Goal: Download file/media

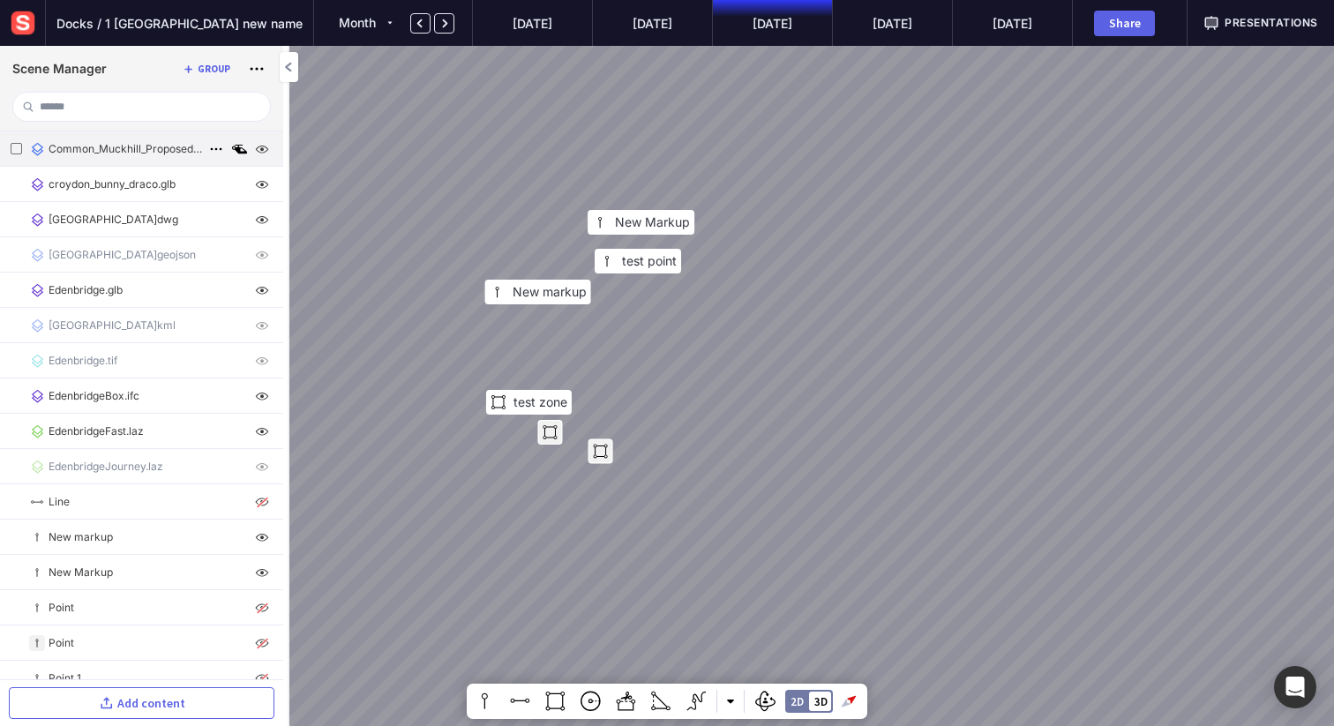
click at [234, 150] on mapp-icon at bounding box center [239, 149] width 21 height 21
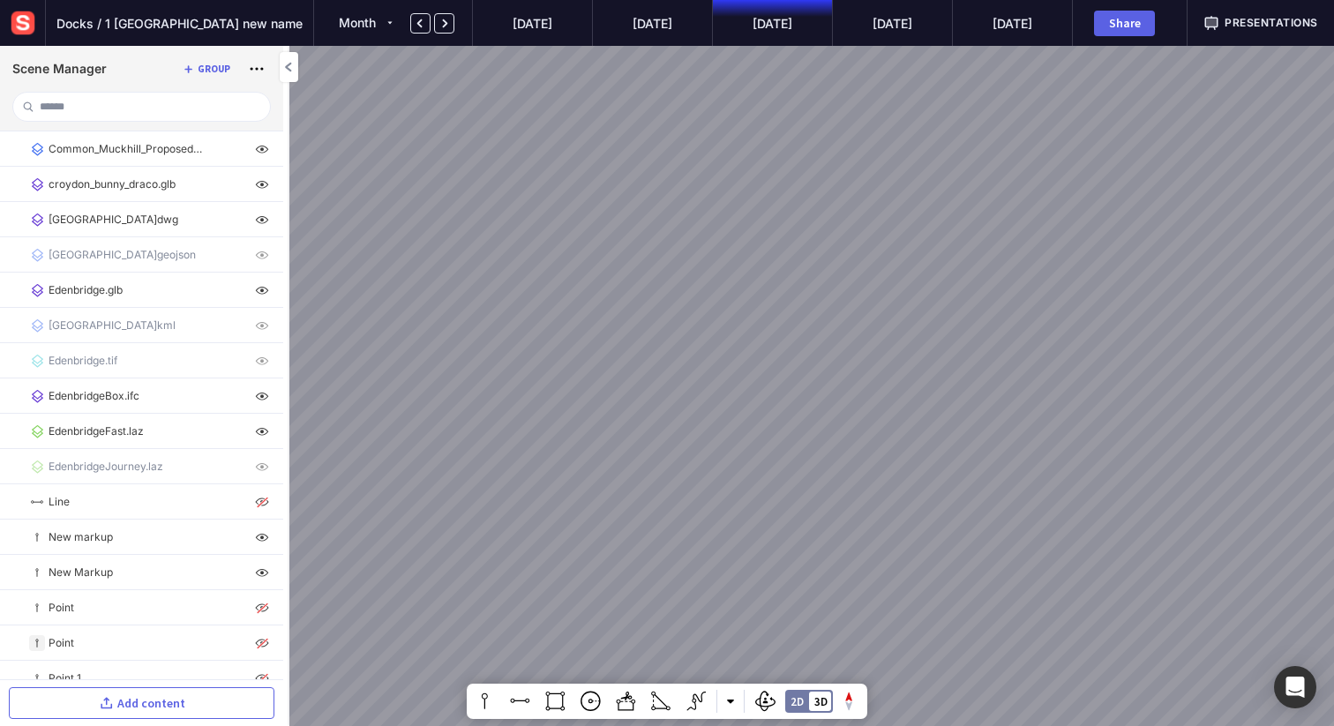
drag, startPoint x: 483, startPoint y: 355, endPoint x: 573, endPoint y: 332, distance: 92.0
click at [573, 332] on div at bounding box center [667, 363] width 1334 height 726
click at [31, 24] on img at bounding box center [23, 23] width 32 height 32
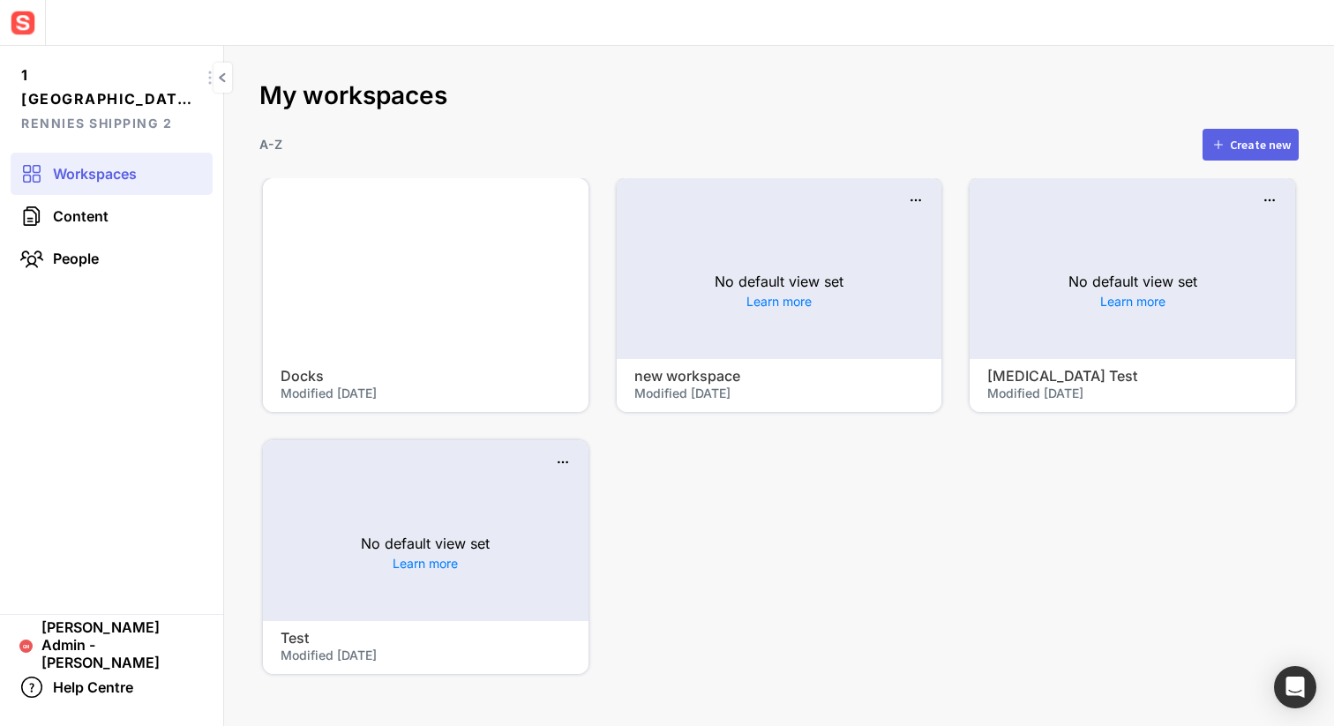
click at [14, 21] on img at bounding box center [23, 23] width 32 height 32
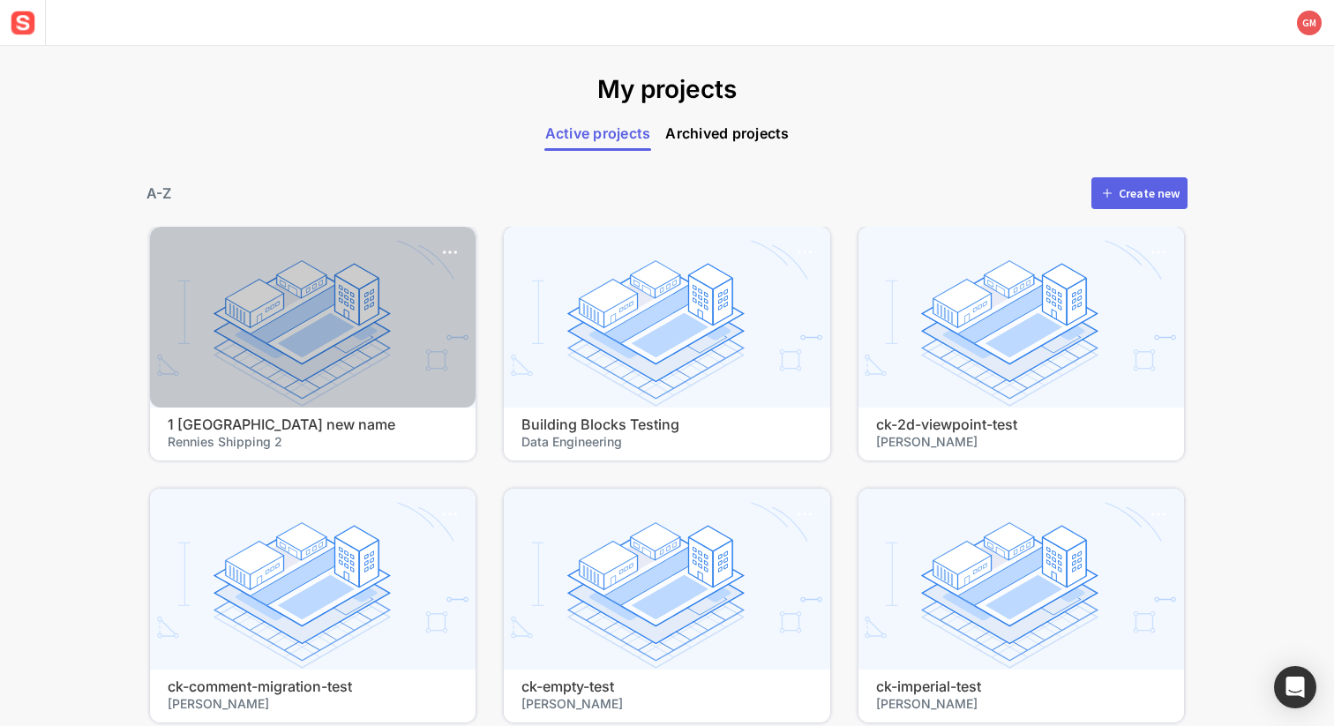
scroll to position [62, 0]
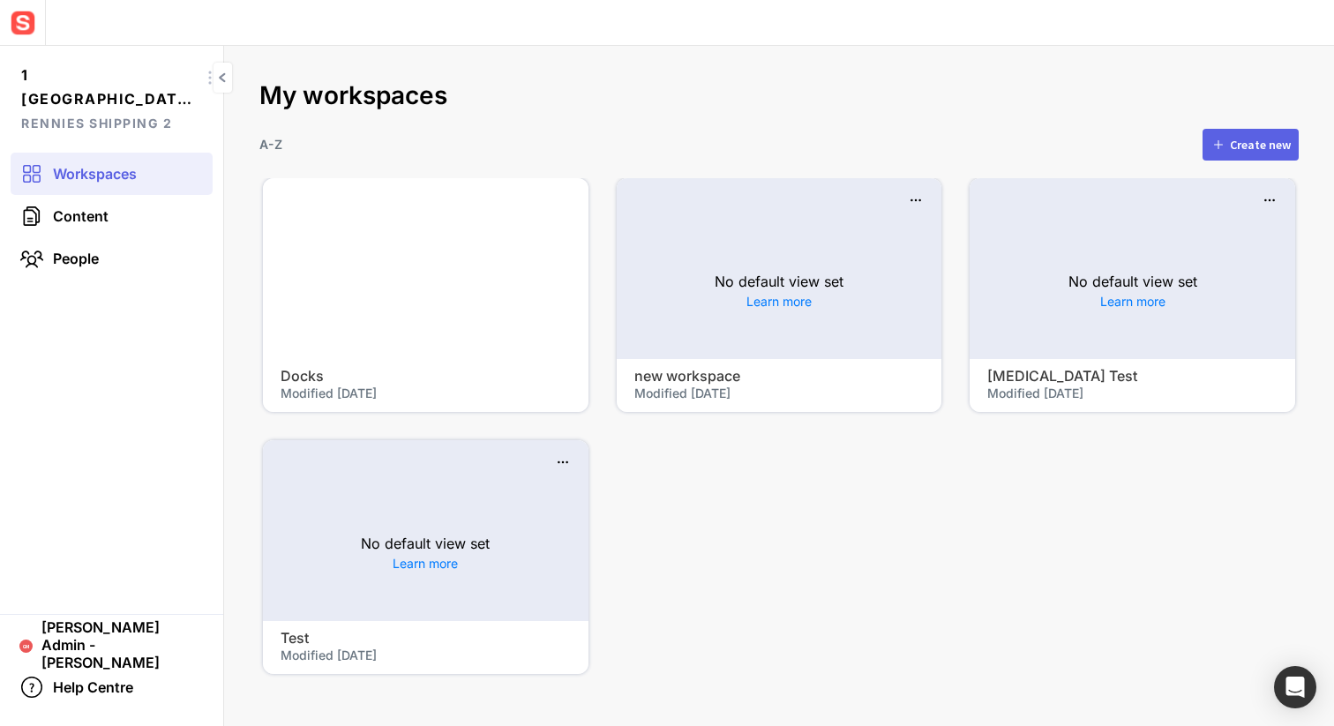
click at [99, 180] on span "Workspaces" at bounding box center [95, 174] width 84 height 18
click at [14, 13] on img at bounding box center [23, 23] width 32 height 32
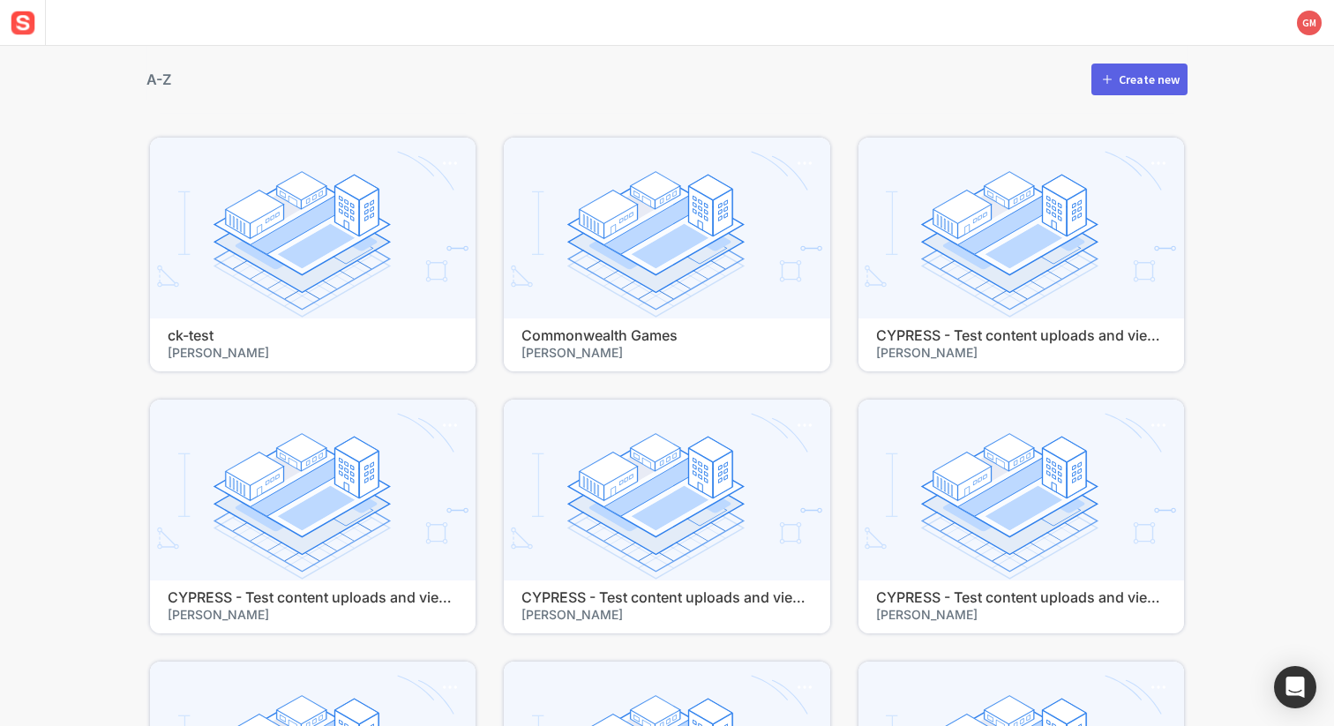
scroll to position [777, 0]
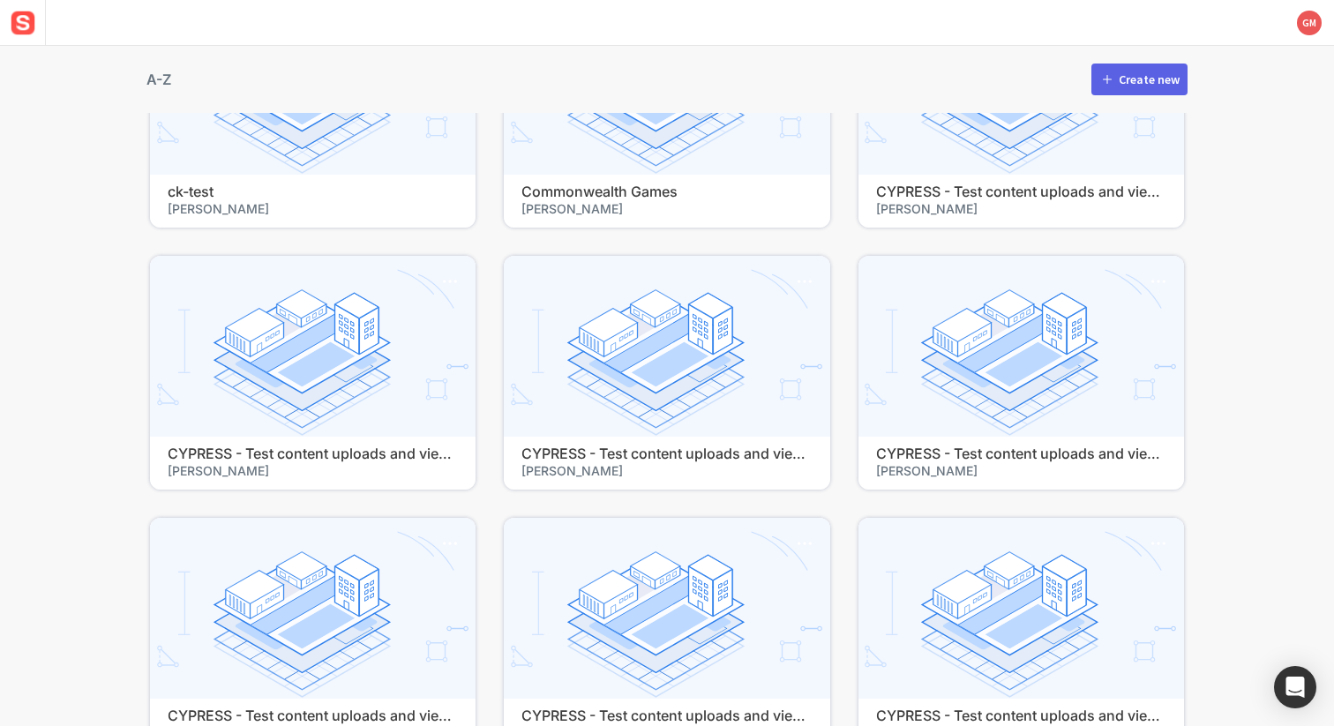
click at [1255, 307] on div "My projects Active projects Archived projects A-Z Create new 1 Durban Road new …" at bounding box center [667, 386] width 1334 height 680
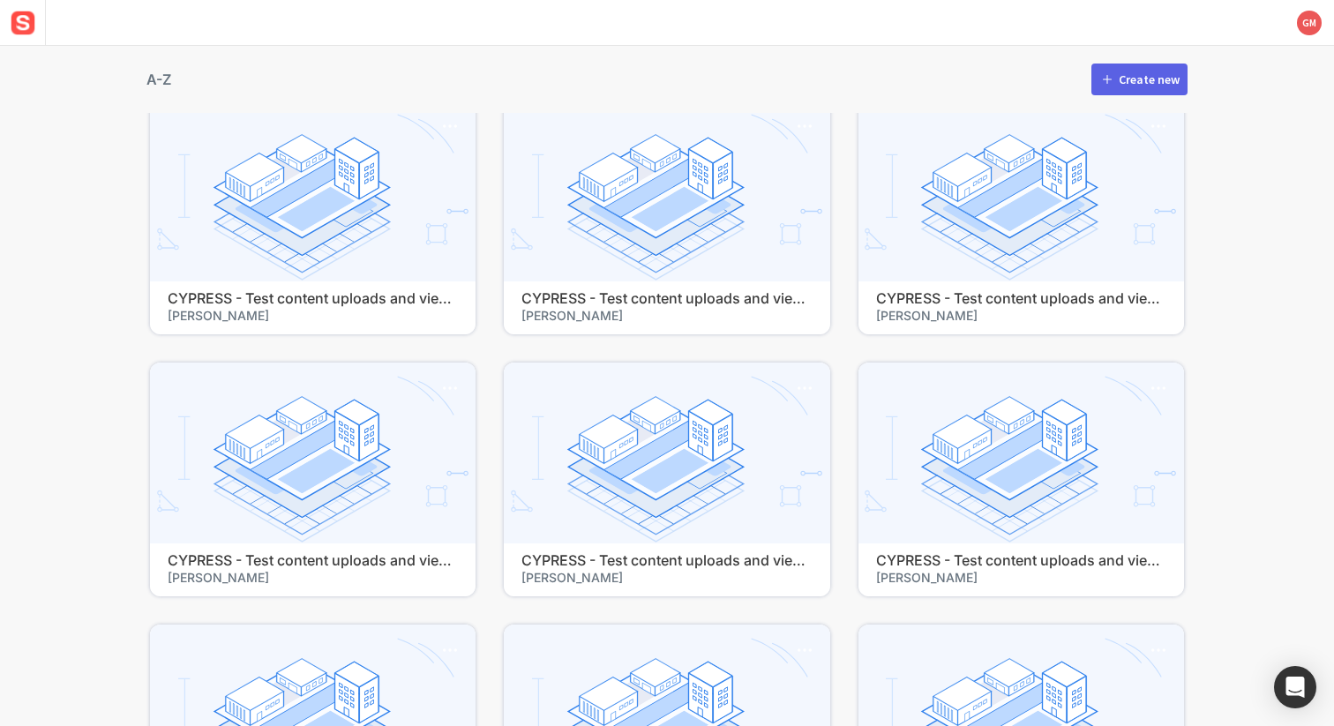
scroll to position [2773, 0]
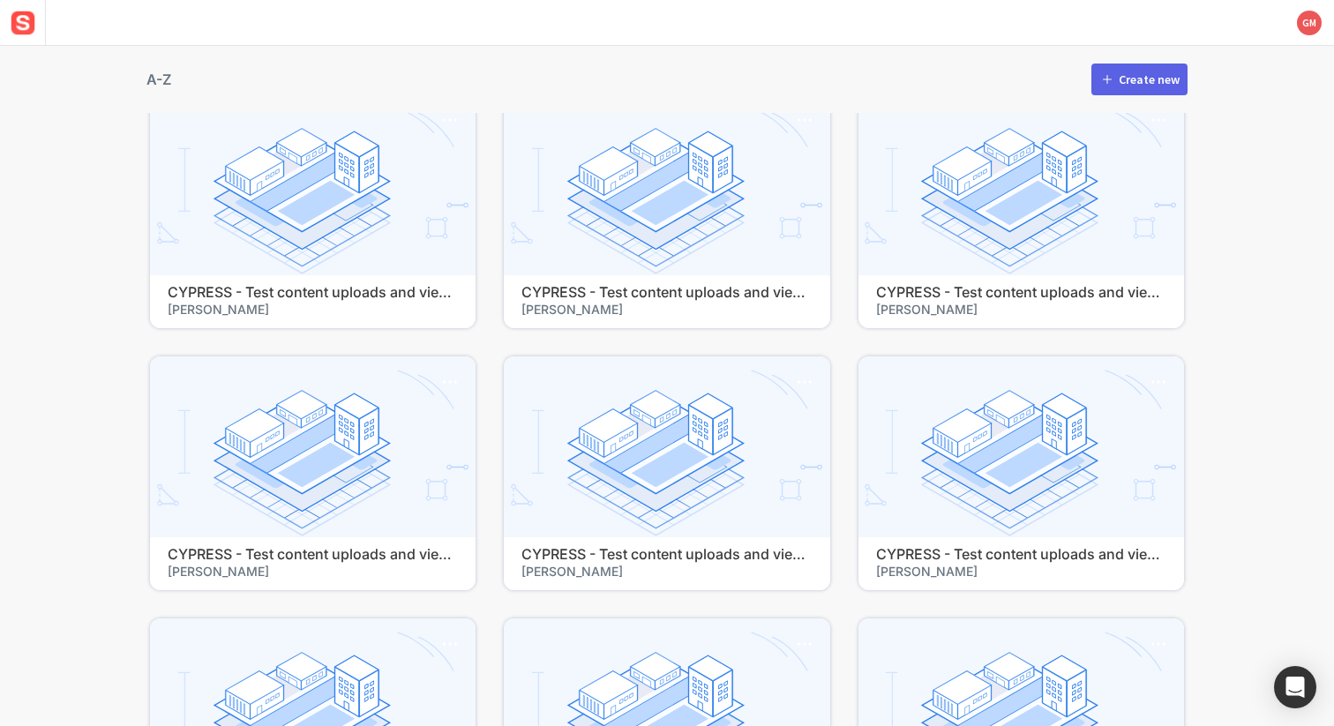
click at [1244, 321] on div "My projects Active projects Archived projects A-Z Create new 1 Durban Road new …" at bounding box center [667, 386] width 1334 height 680
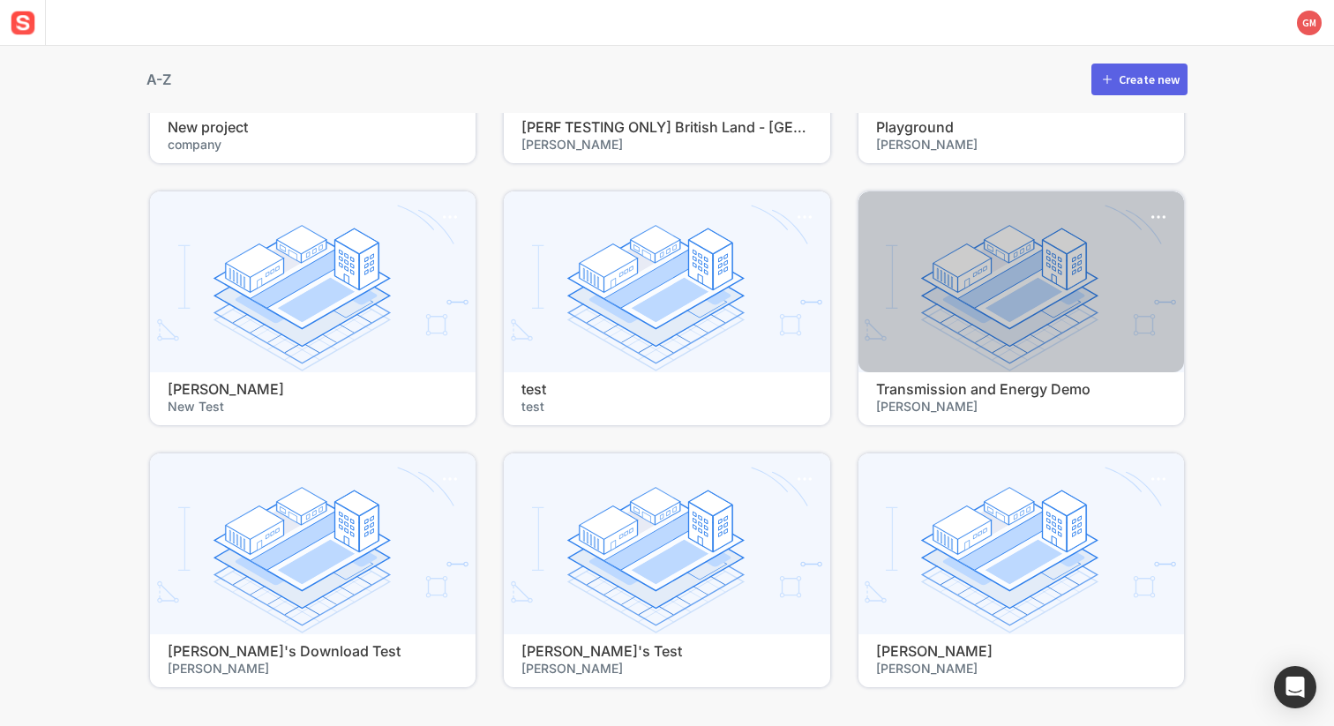
click at [994, 307] on div at bounding box center [1021, 281] width 326 height 181
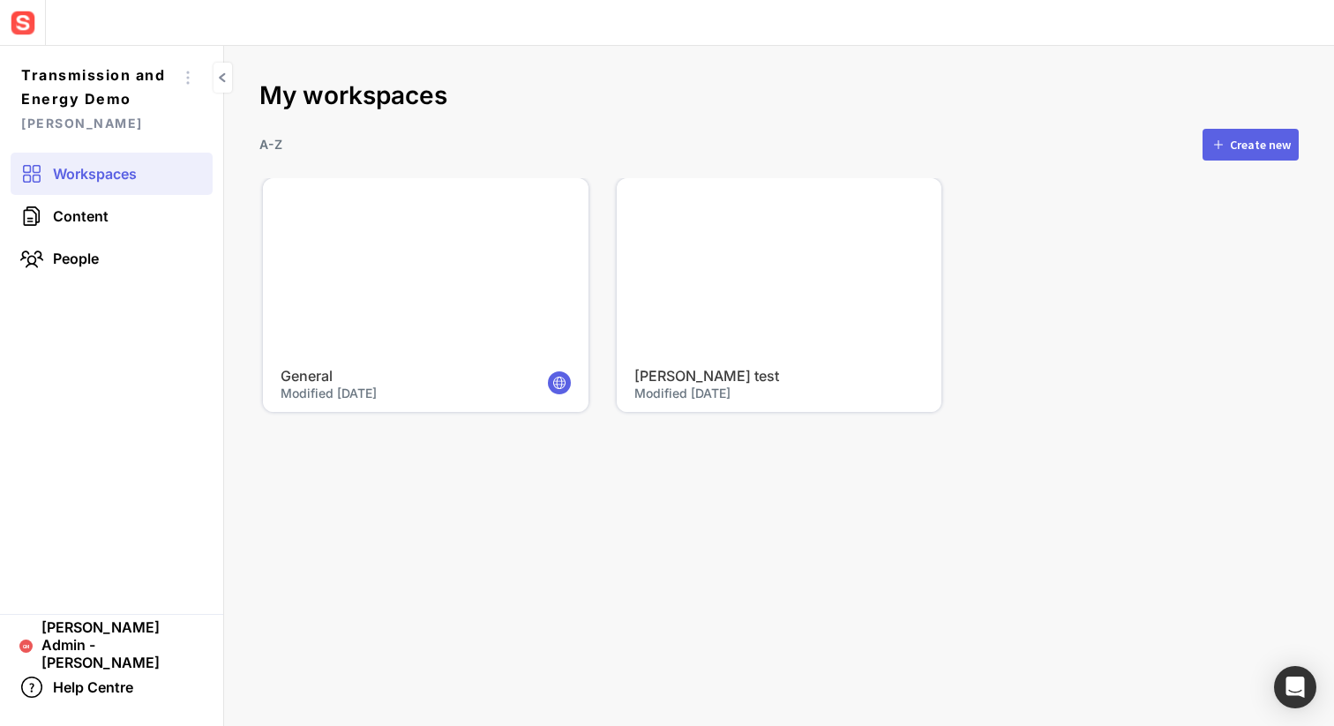
click at [449, 301] on div at bounding box center [426, 268] width 326 height 181
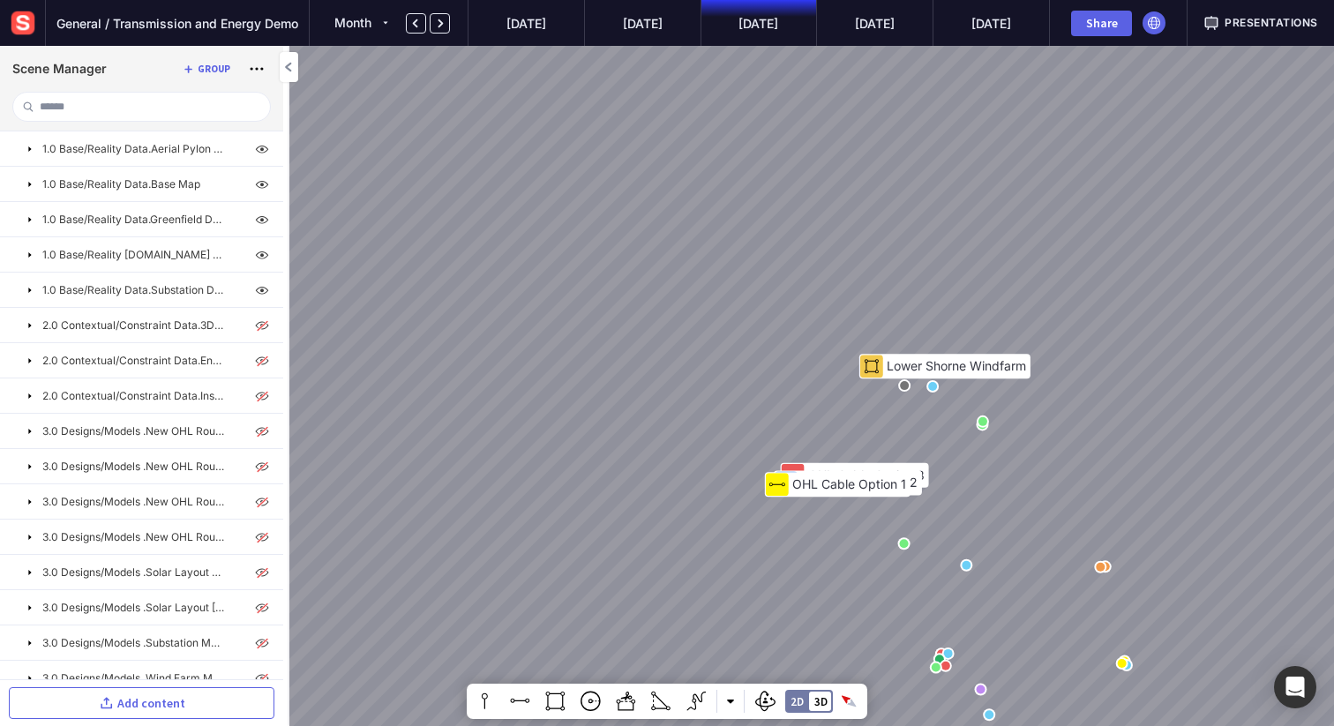
drag, startPoint x: 799, startPoint y: 626, endPoint x: 631, endPoint y: 100, distance: 553.0
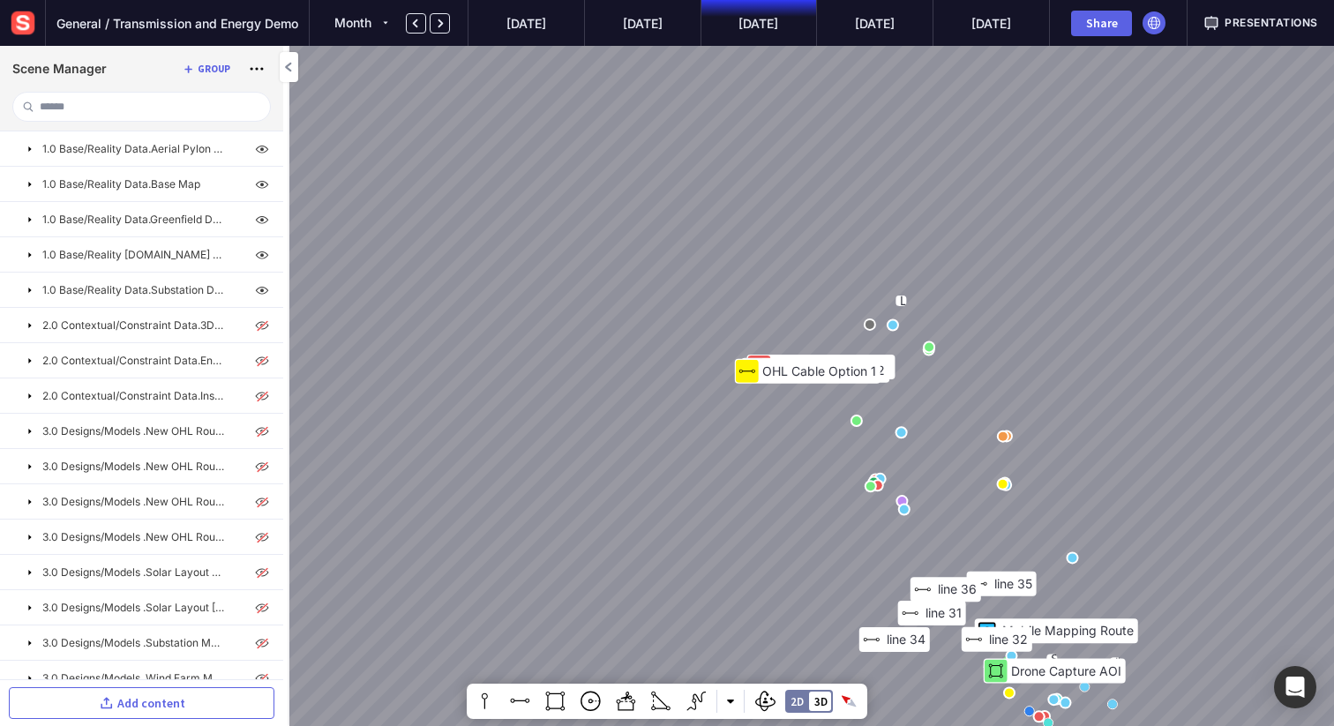
drag, startPoint x: 694, startPoint y: 566, endPoint x: 747, endPoint y: 295, distance: 276.0
click at [747, 295] on div "Lower Shorne Windfarm OHL Cable Option 2 OHL Cable Option 1 OHL Cable Option 3 …" at bounding box center [667, 363] width 1334 height 726
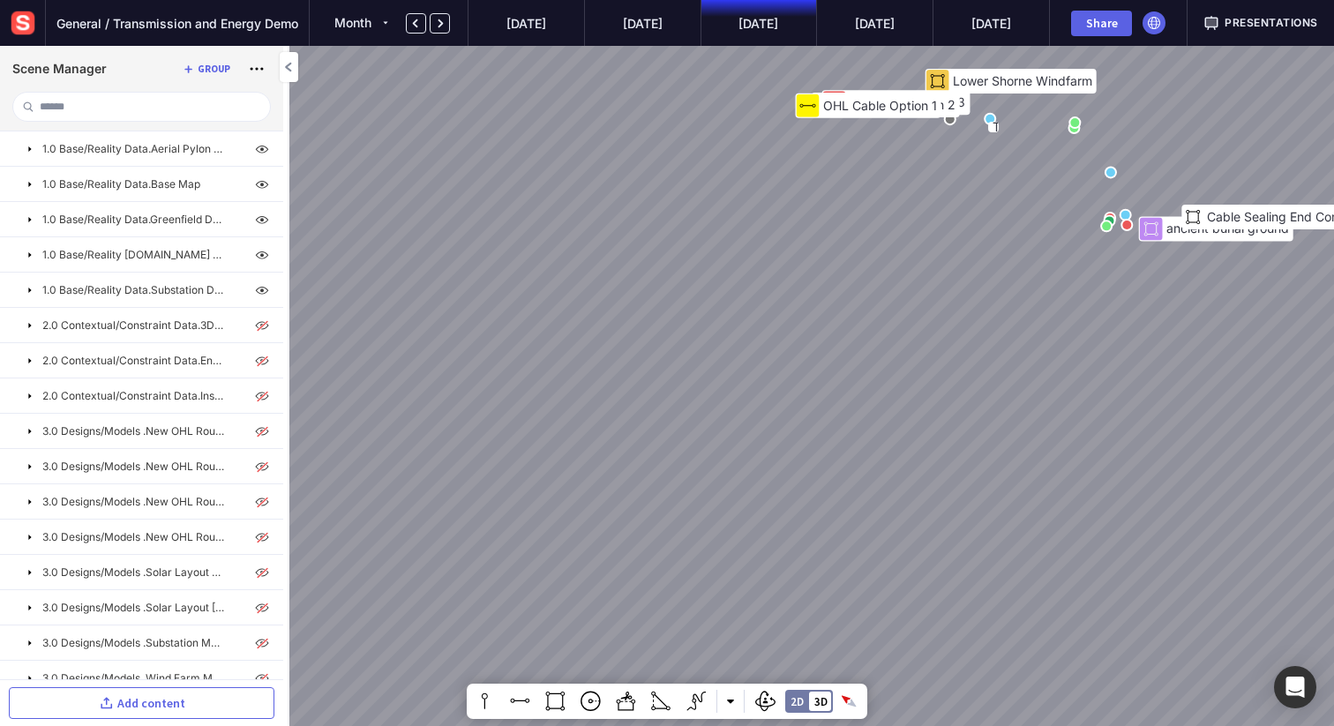
drag, startPoint x: 964, startPoint y: 503, endPoint x: 675, endPoint y: 266, distance: 374.3
click at [673, 263] on div "Lower Shorne Windfarm OHL Cable Option 2 OHL Cable Option 1 OHL Cable Option 3 …" at bounding box center [667, 363] width 1334 height 726
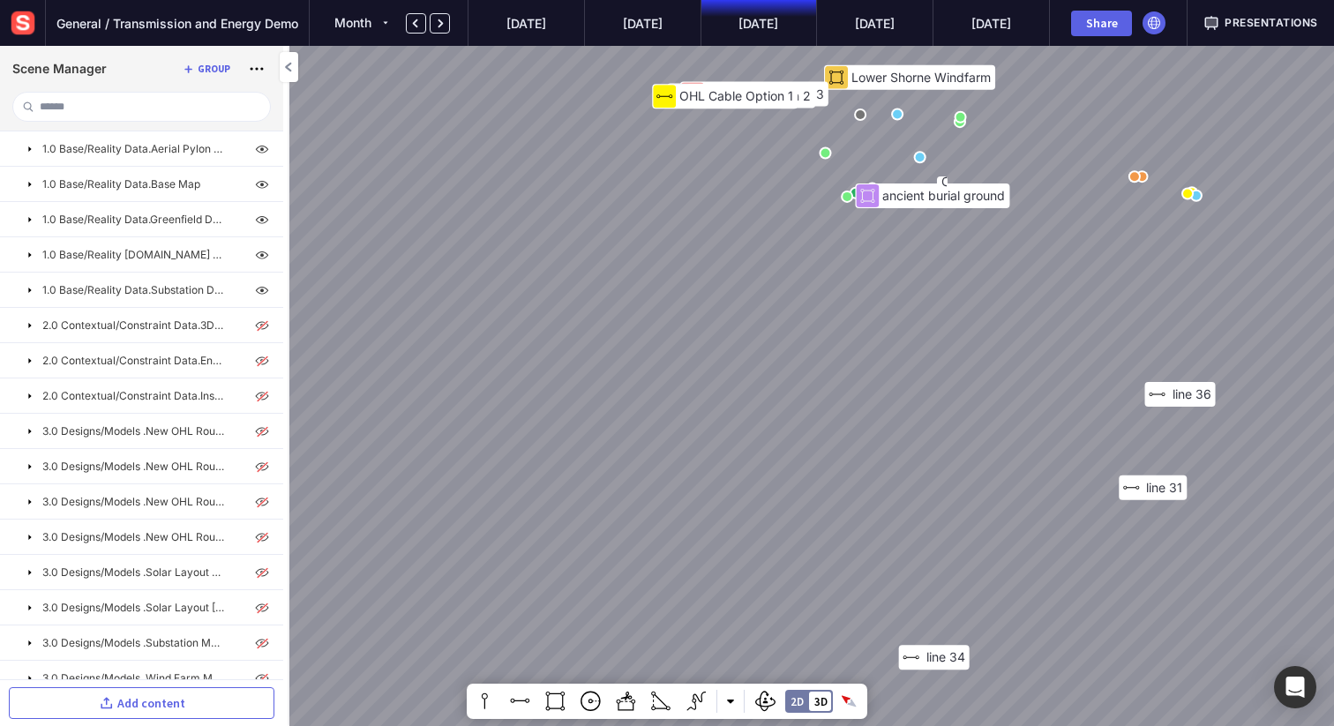
drag, startPoint x: 852, startPoint y: 416, endPoint x: 661, endPoint y: 87, distance: 380.7
click at [661, 87] on div "Lower Shorne Windfarm OHL Cable Option 2 OHL Cable Option 1 OHL Cable Option 3 …" at bounding box center [667, 363] width 1334 height 726
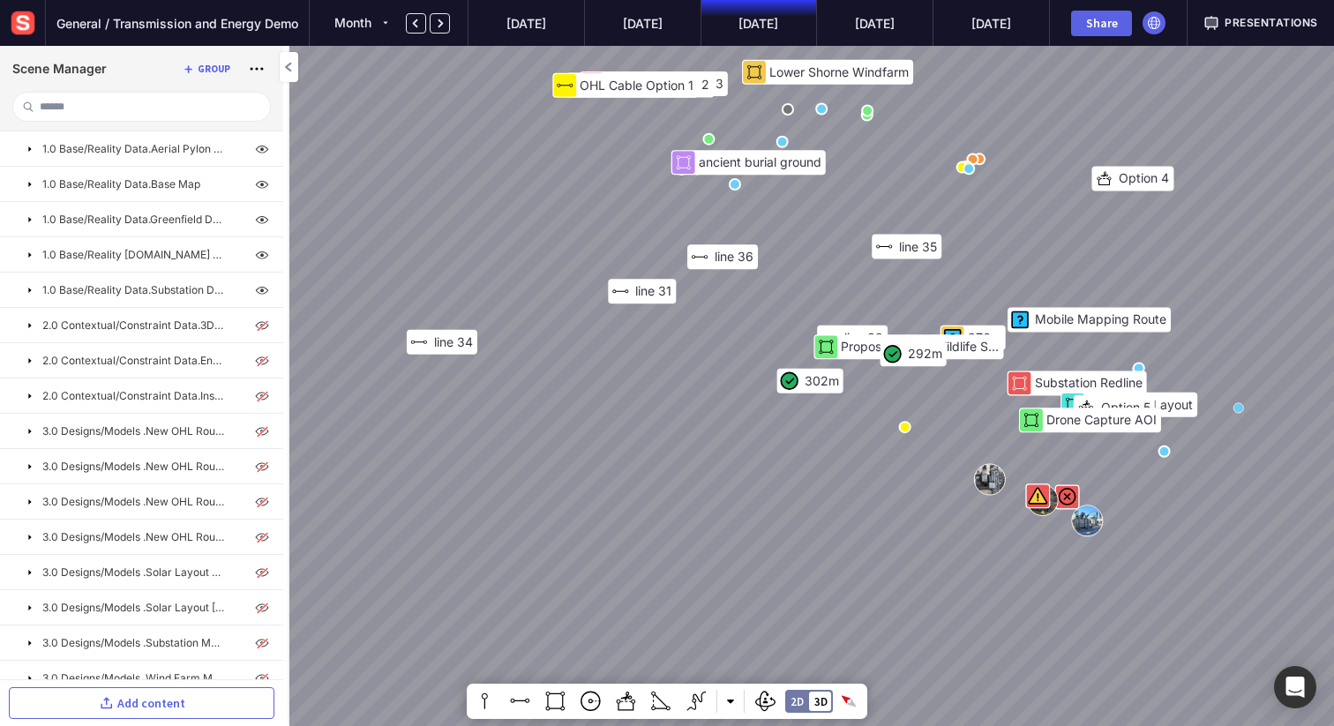
drag, startPoint x: 968, startPoint y: 518, endPoint x: 765, endPoint y: 467, distance: 209.3
click at [765, 467] on div "Lower Shorne Windfarm OHL Cable Option 2 OHL Cable Option 1 OHL Cable Option 3 …" at bounding box center [667, 363] width 1334 height 726
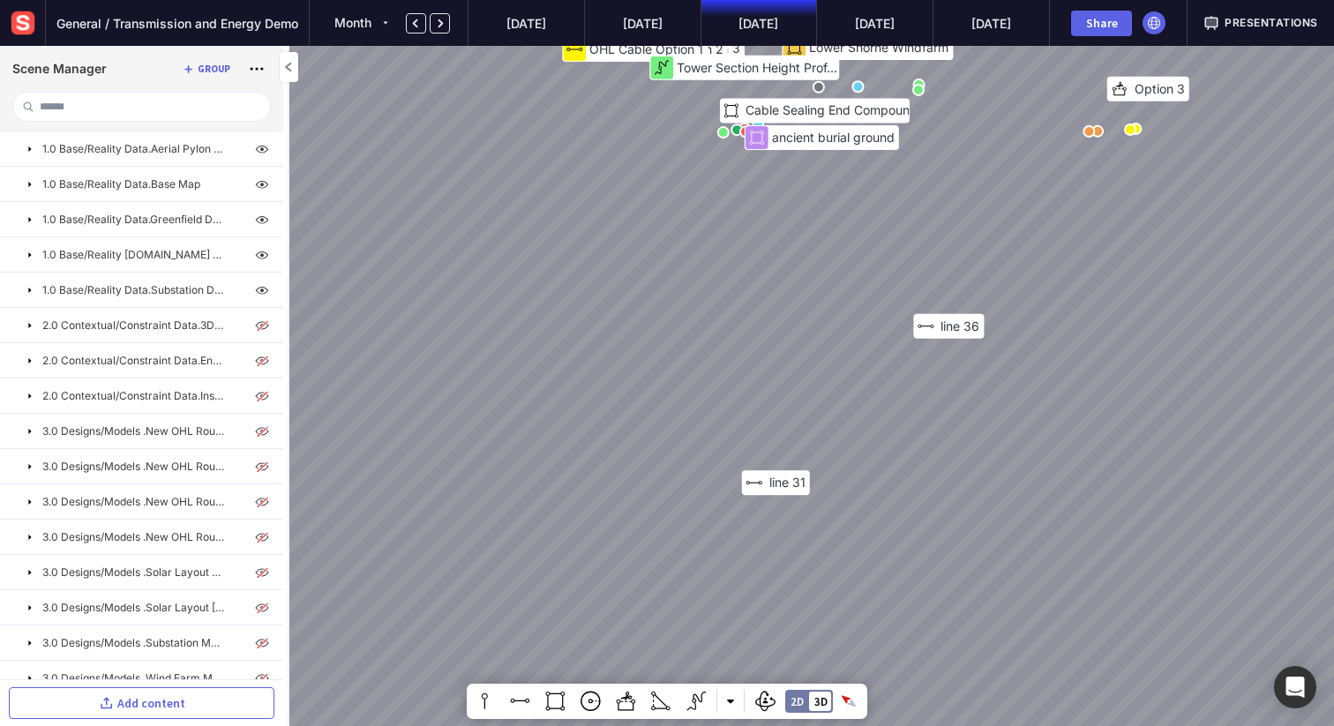
drag, startPoint x: 573, startPoint y: 319, endPoint x: 713, endPoint y: 235, distance: 163.1
click at [713, 235] on div "Lower Shorne Windfarm OHL Cable Option 2 OHL Cable Option 1 OHL Cable Option 3 …" at bounding box center [667, 363] width 1334 height 726
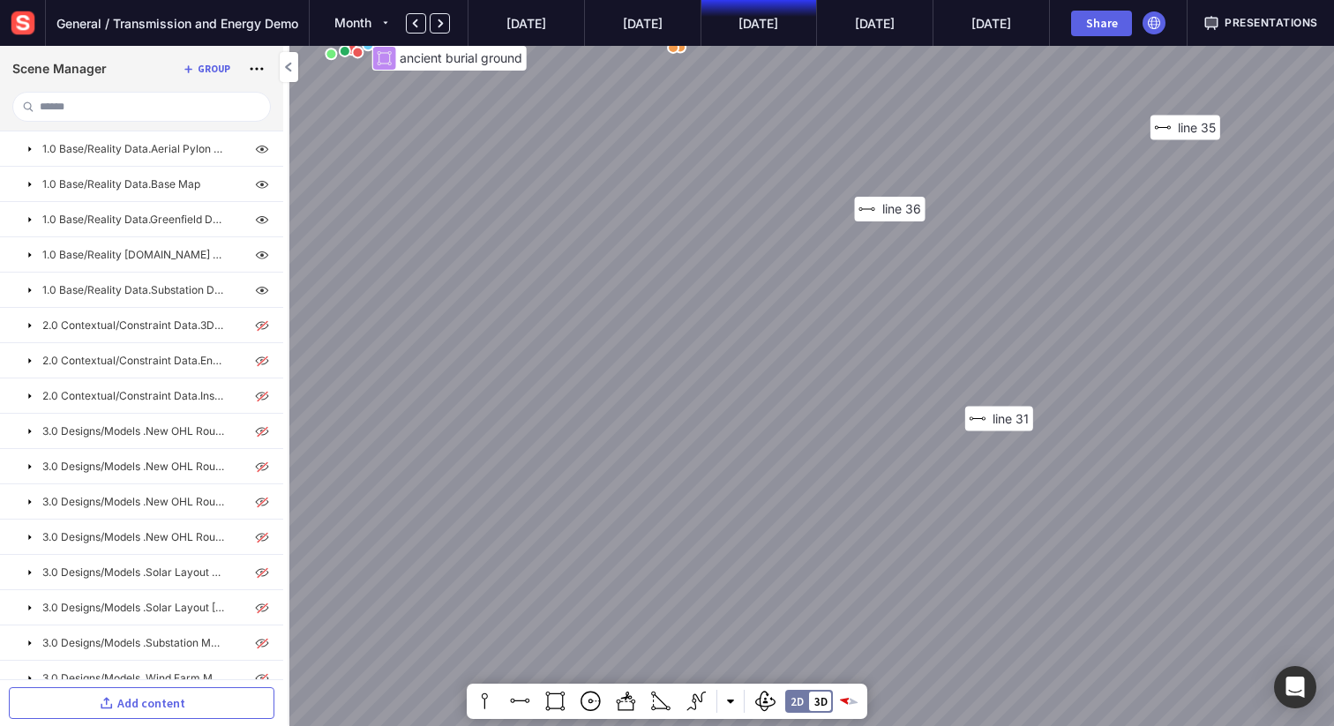
drag, startPoint x: 828, startPoint y: 482, endPoint x: 1053, endPoint y: 513, distance: 228.1
click at [1053, 513] on div "Lower Shorne Windfarm OHL Cable Option 2 OHL Cable Option 1 OHL Cable Option 3 …" at bounding box center [667, 363] width 1334 height 726
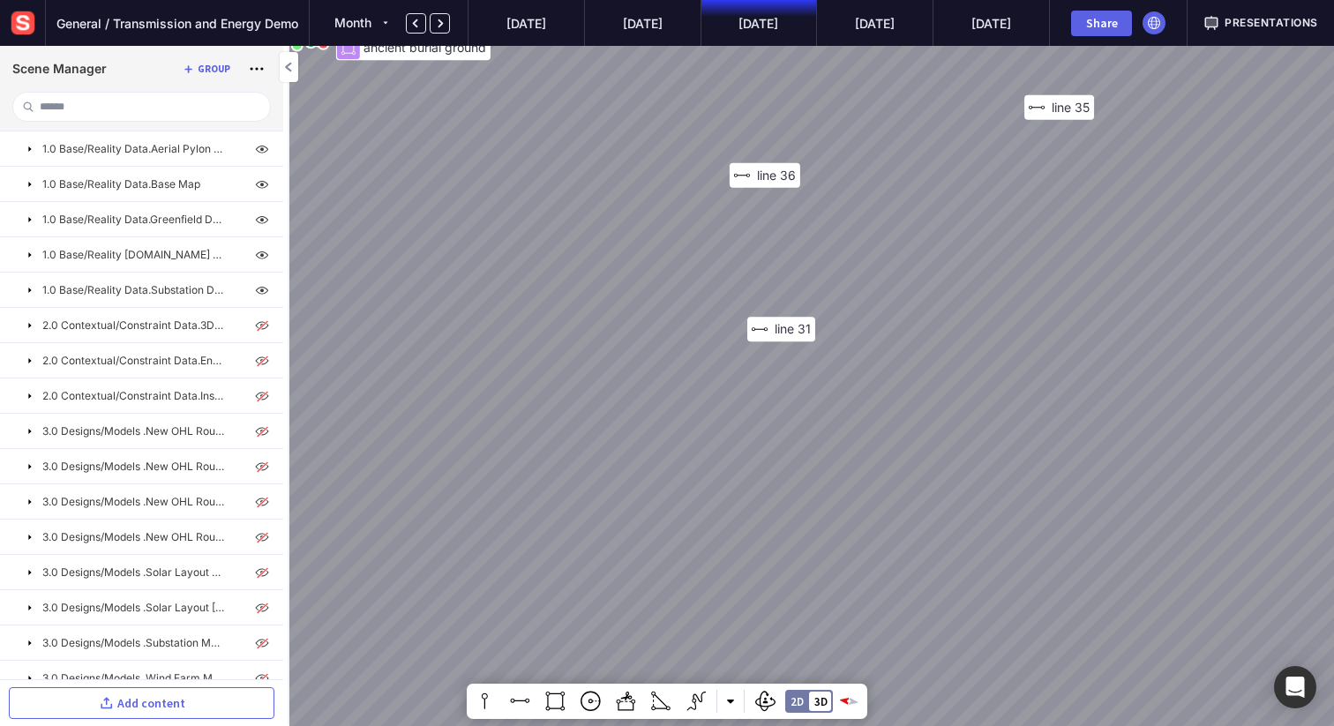
drag, startPoint x: 1020, startPoint y: 501, endPoint x: 871, endPoint y: 320, distance: 234.4
click at [871, 320] on div "Lower Shorne Windfarm OHL Cable Option 2 OHL Cable Option 1 OHL Cable Option 3 …" at bounding box center [667, 363] width 1334 height 726
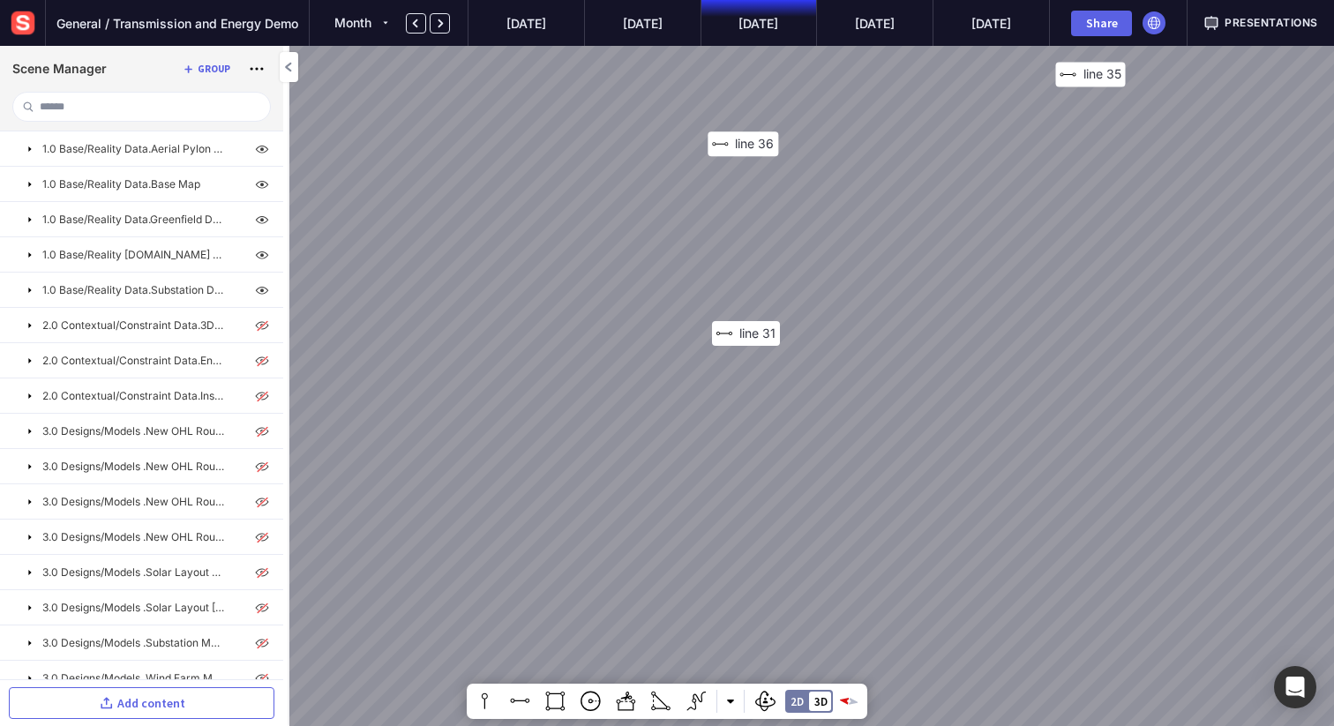
drag, startPoint x: 806, startPoint y: 372, endPoint x: 761, endPoint y: 453, distance: 92.8
click at [759, 456] on div "Lower Shorne Windfarm OHL Cable Option 2 OHL Cable Option 1 OHL Cable Option 3 …" at bounding box center [667, 363] width 1334 height 726
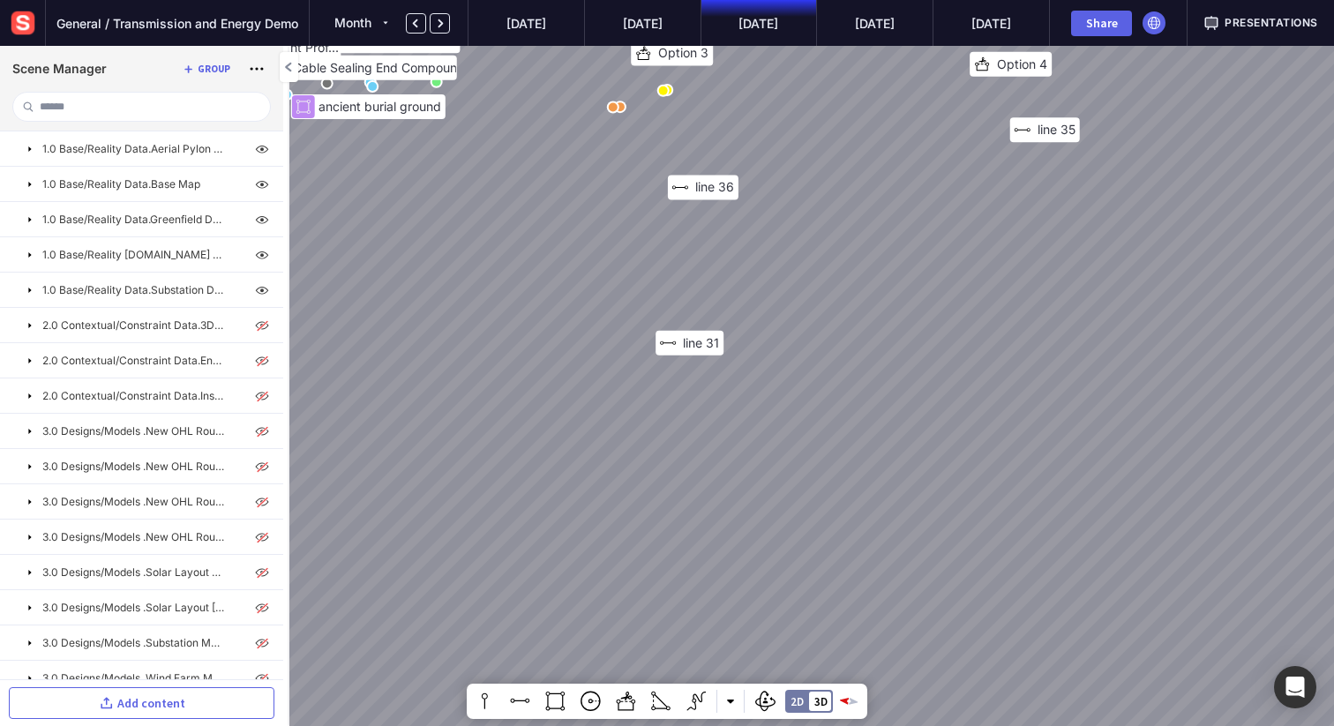
drag, startPoint x: 727, startPoint y: 410, endPoint x: 738, endPoint y: 385, distance: 28.0
click at [738, 385] on div "Lower Shorne Windfarm OHL Cable Option 2 OHL Cable Option 1 OHL Cable Option 3 …" at bounding box center [667, 363] width 1334 height 726
click at [729, 699] on mapp-icon at bounding box center [730, 701] width 7 height 7
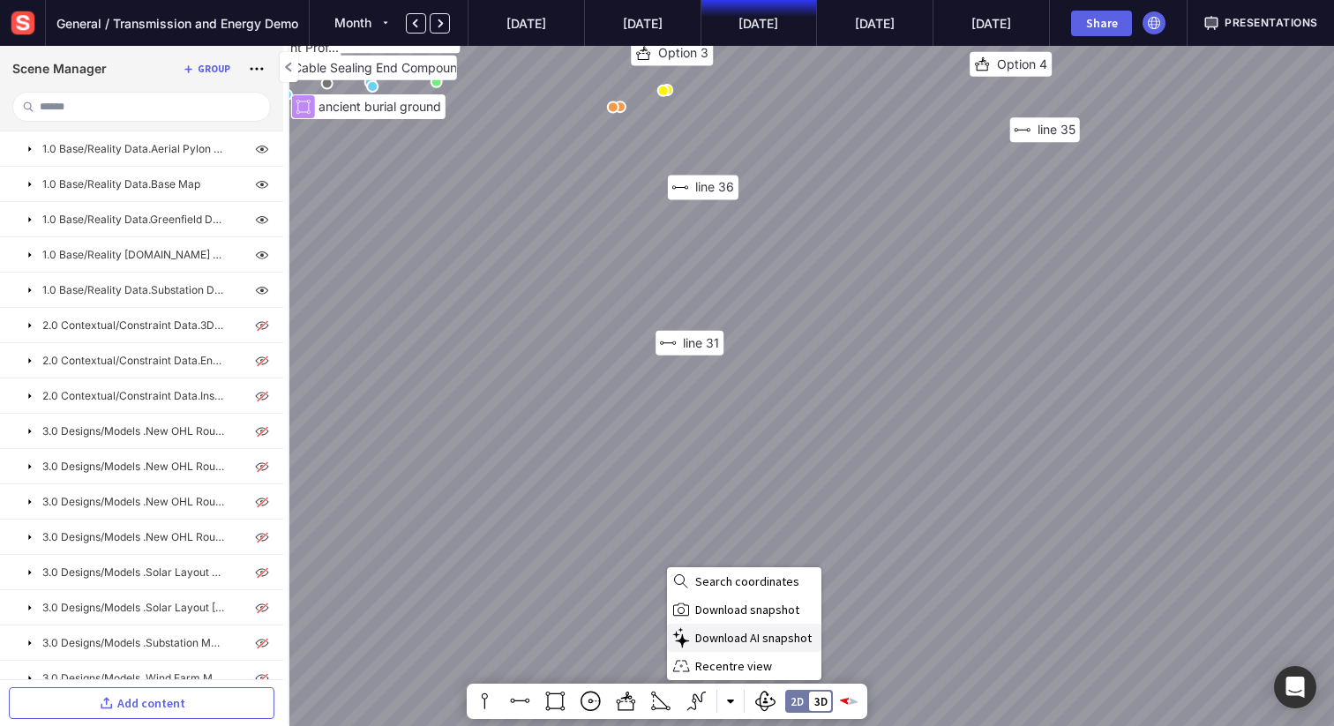
click at [735, 642] on span "Download AI snapshot" at bounding box center [756, 638] width 123 height 16
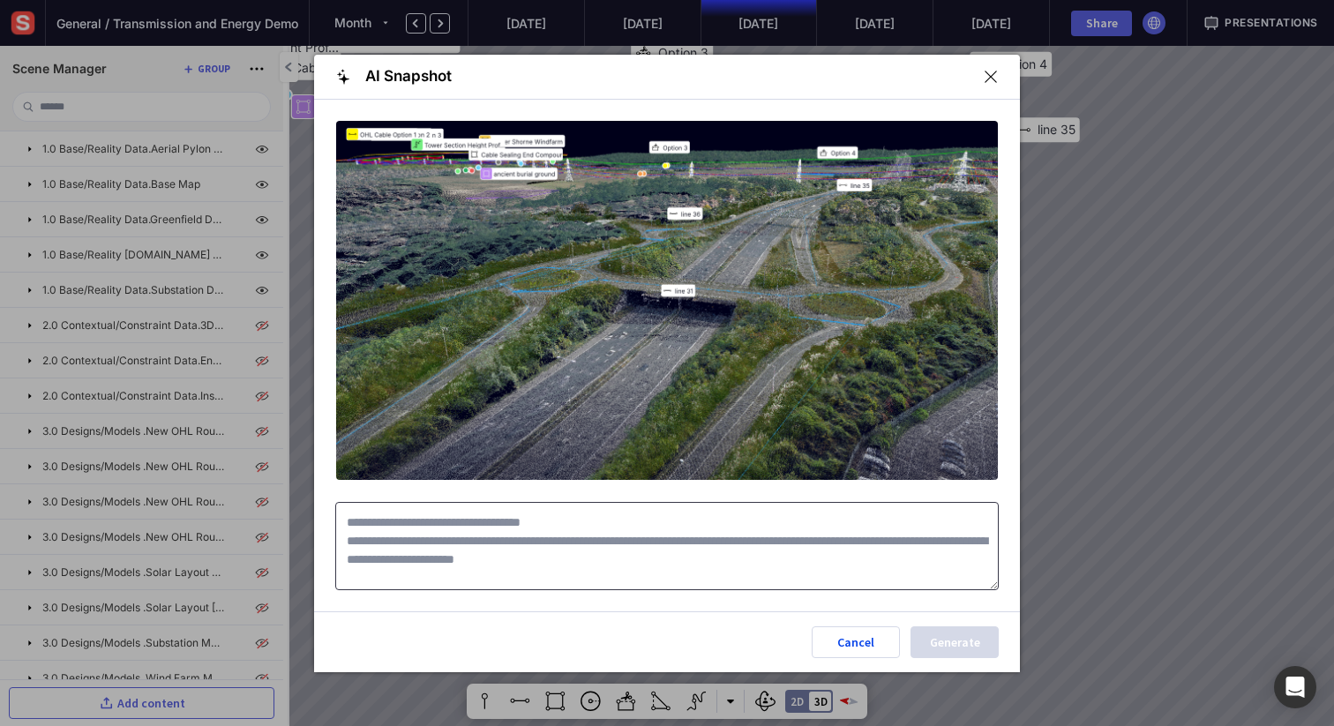
click at [469, 528] on textarea at bounding box center [666, 546] width 663 height 88
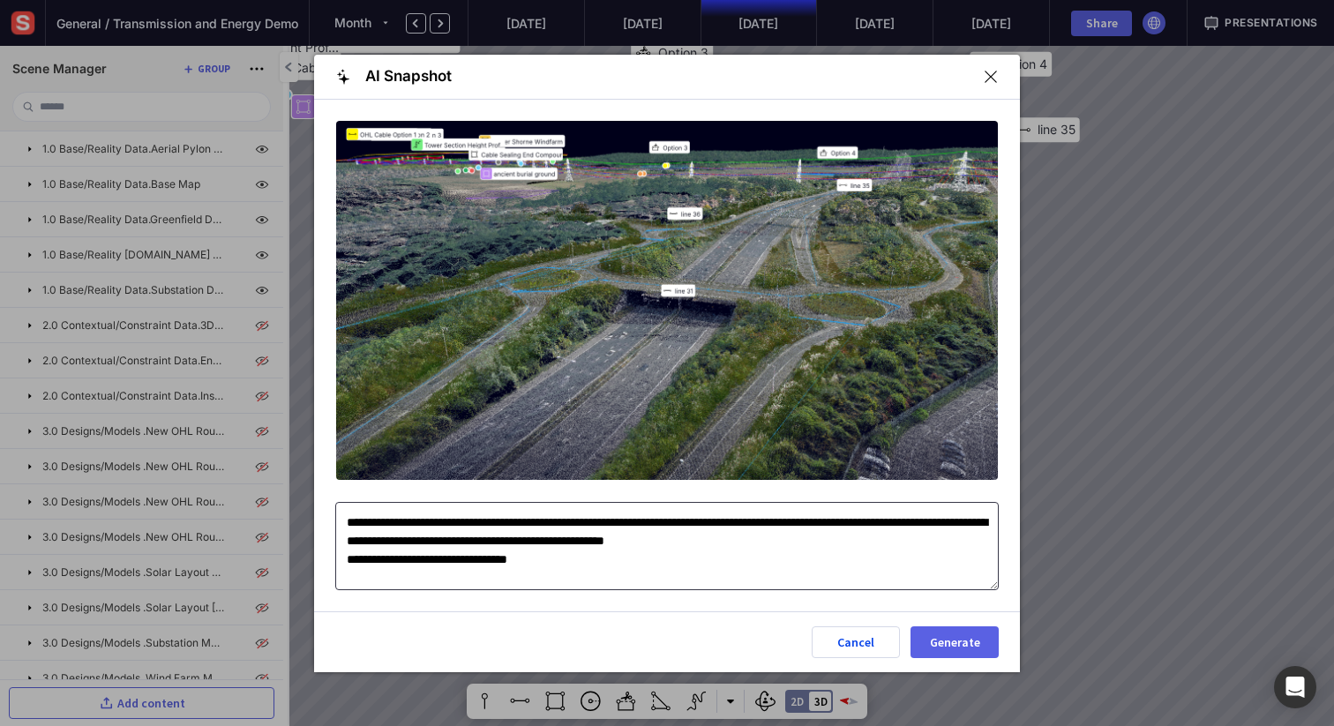
scroll to position [15, 0]
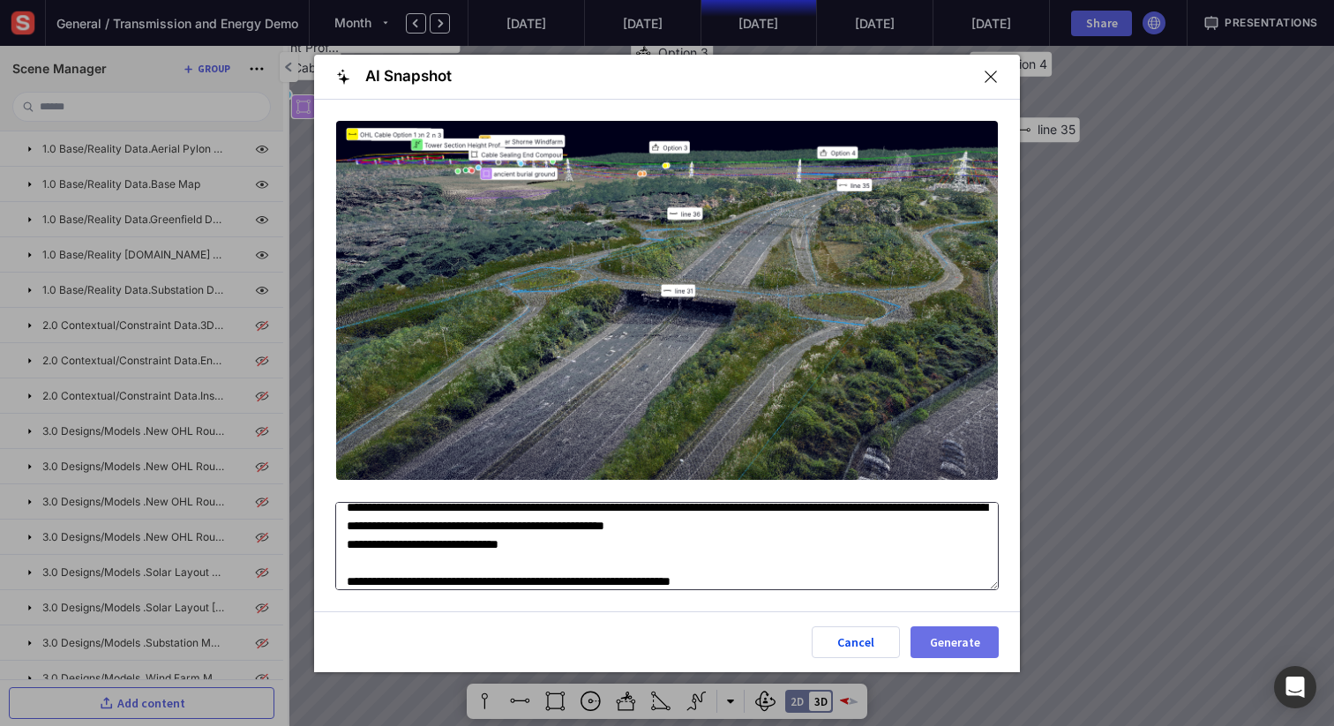
type textarea "**********"
click at [956, 643] on div "Generate" at bounding box center [955, 642] width 58 height 12
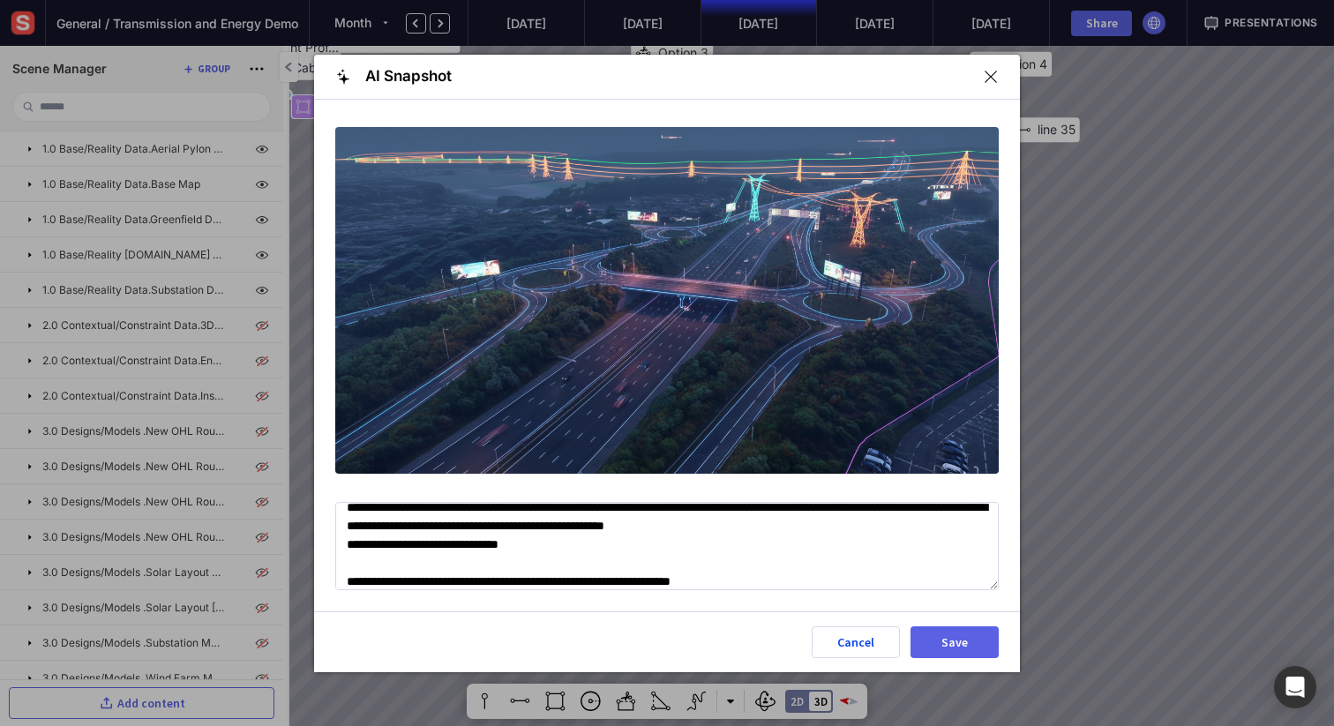
click at [955, 641] on div "Save" at bounding box center [955, 642] width 58 height 12
